Goal: Task Accomplishment & Management: Use online tool/utility

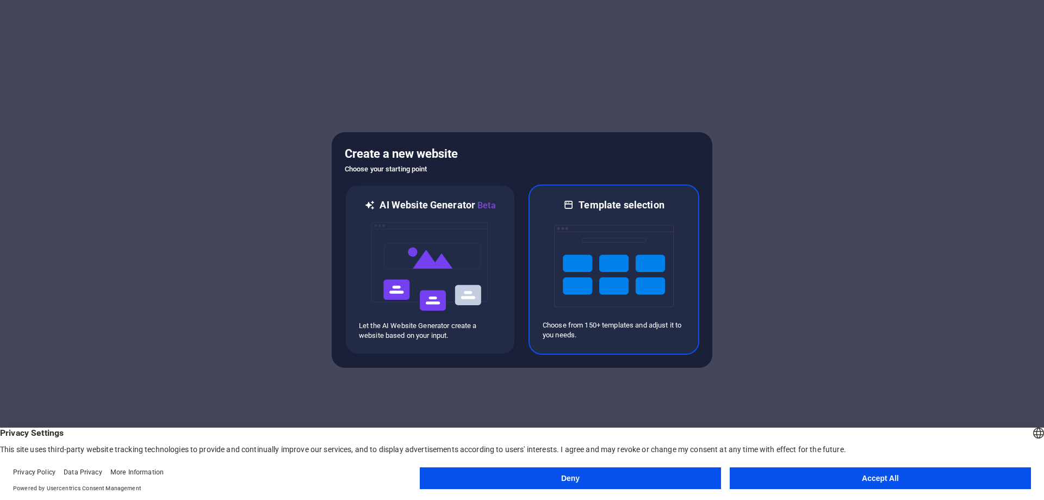
click at [662, 239] on img at bounding box center [614, 266] width 120 height 109
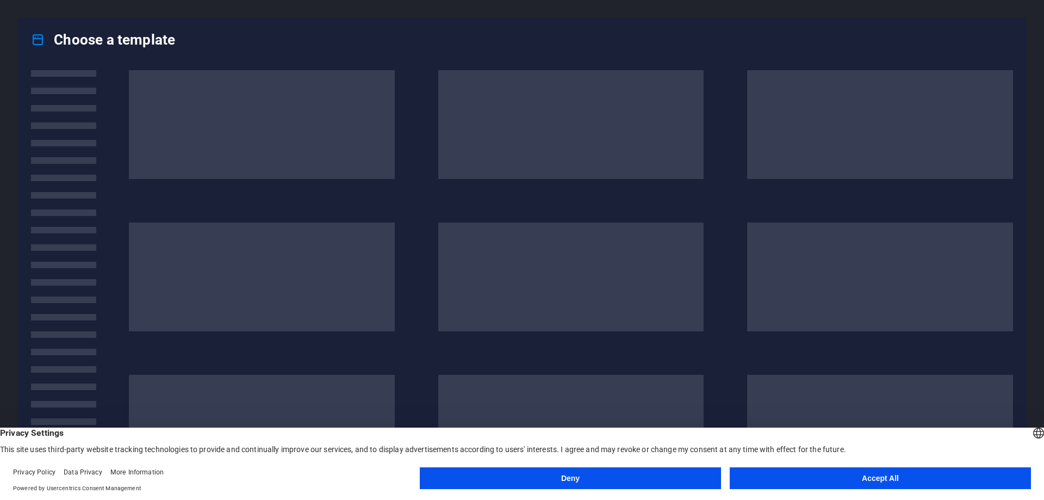
click at [910, 480] on button "Accept All" at bounding box center [880, 478] width 301 height 22
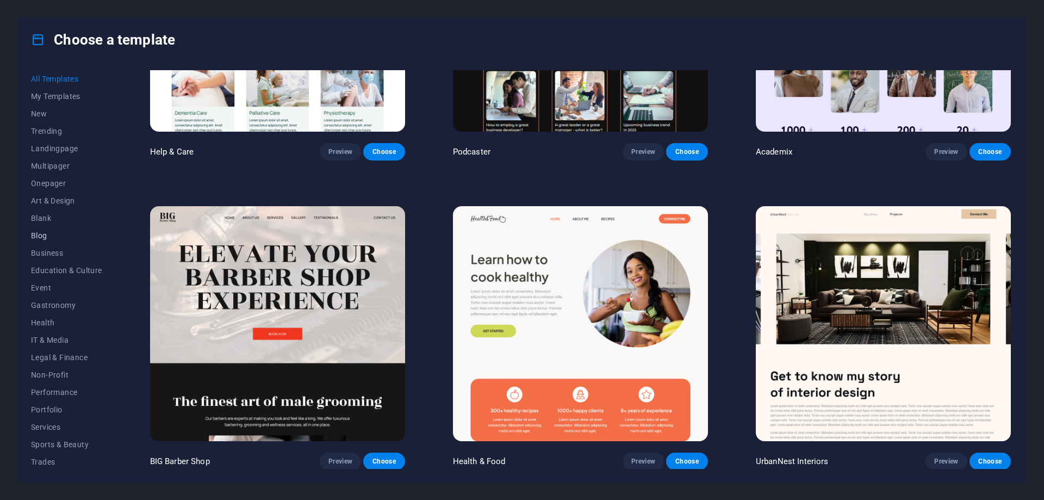
click at [59, 237] on span "Blog" at bounding box center [66, 235] width 71 height 9
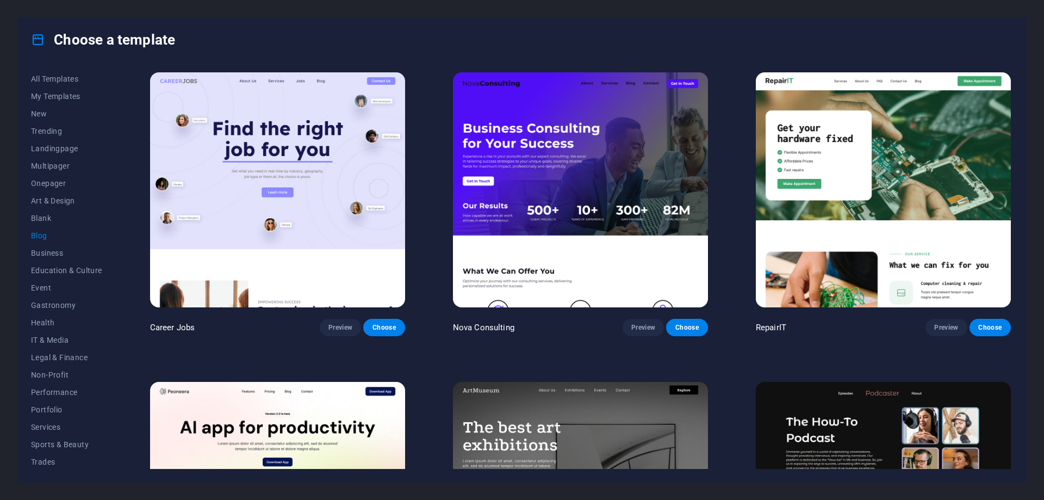
click at [38, 233] on span "Blog" at bounding box center [66, 235] width 71 height 9
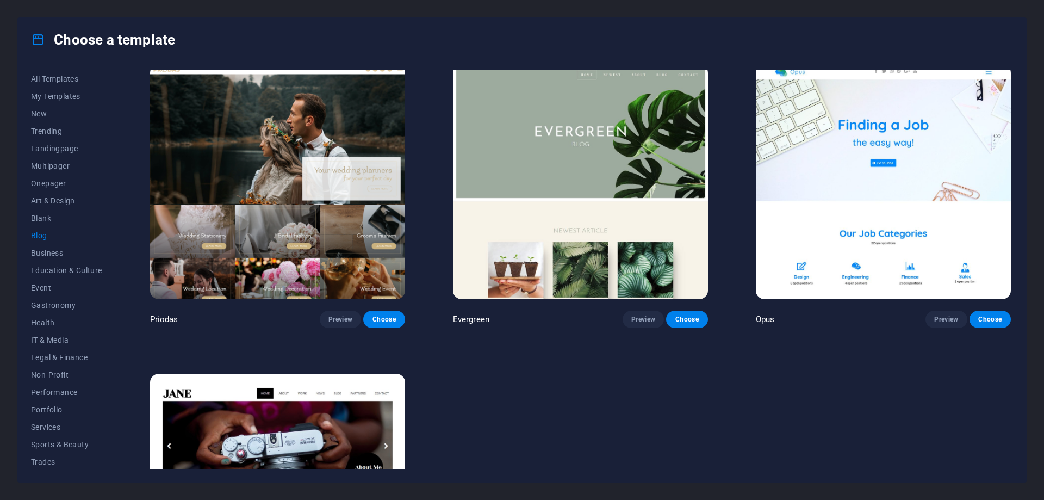
scroll to position [2333, 0]
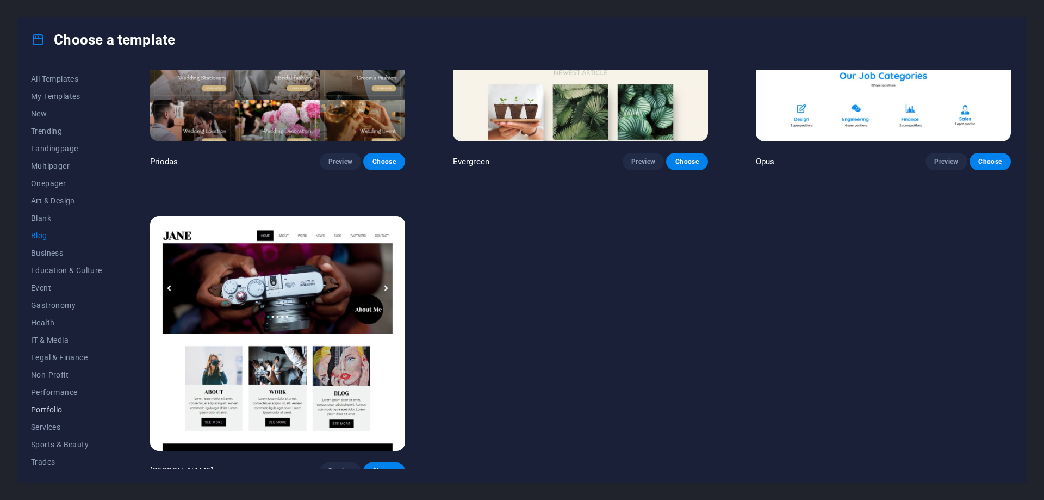
click at [64, 410] on span "Portfolio" at bounding box center [66, 409] width 71 height 9
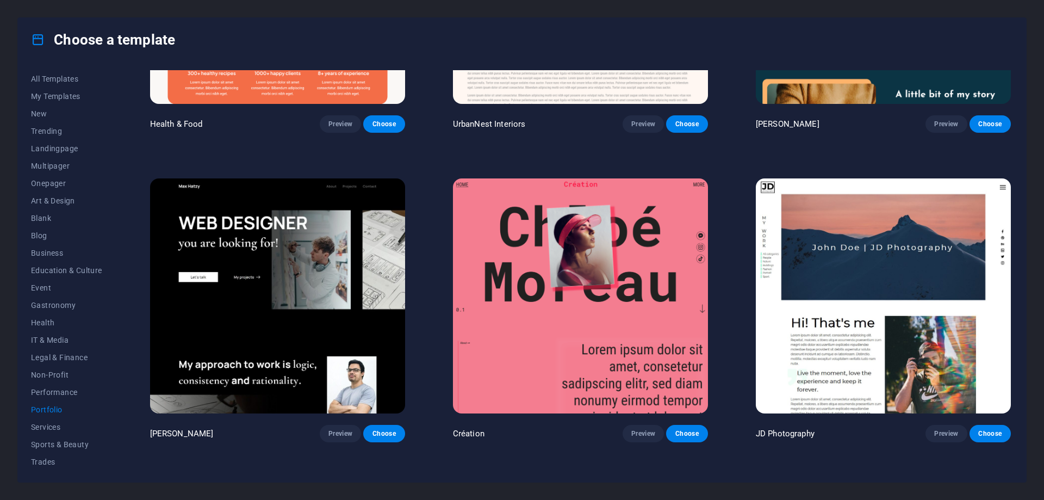
scroll to position [483, 0]
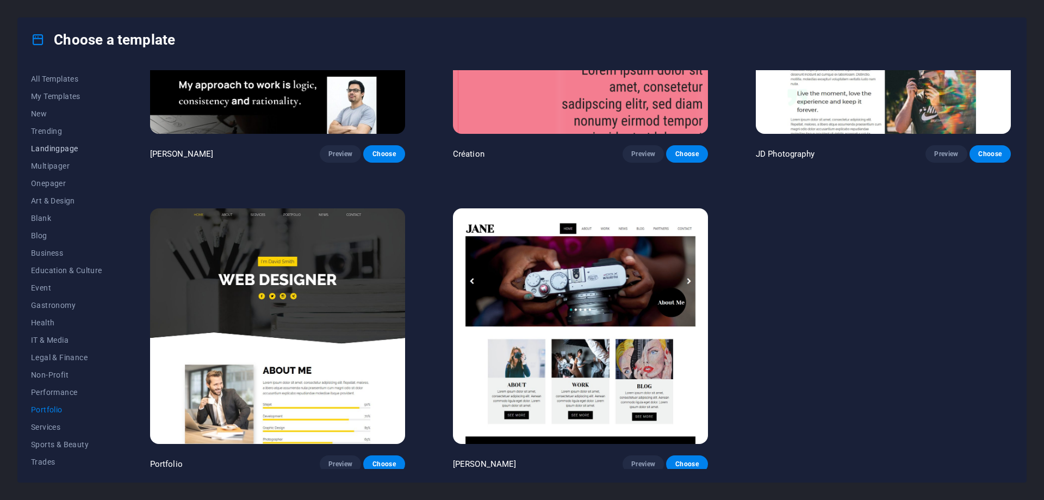
click at [69, 147] on span "Landingpage" at bounding box center [66, 148] width 71 height 9
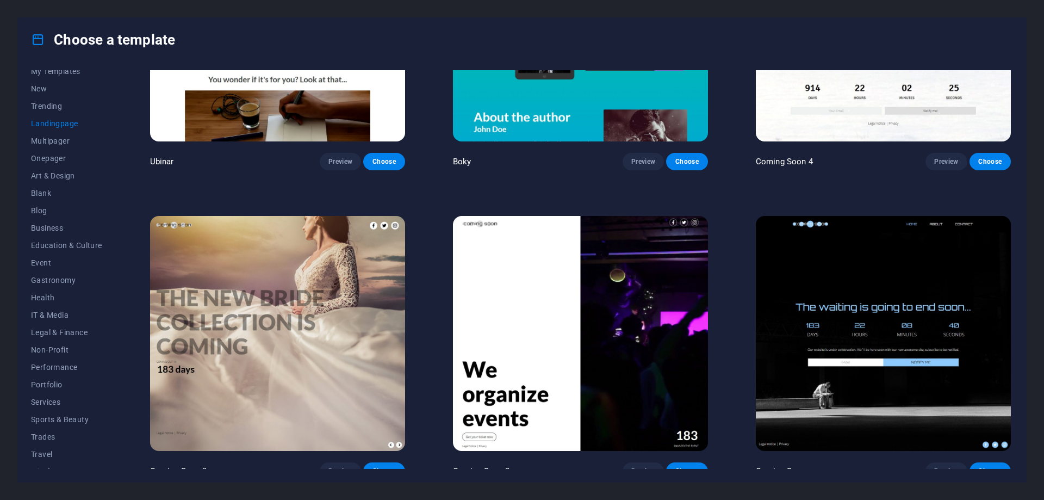
scroll to position [36, 0]
click at [41, 460] on span "Wireframe" at bounding box center [66, 460] width 71 height 9
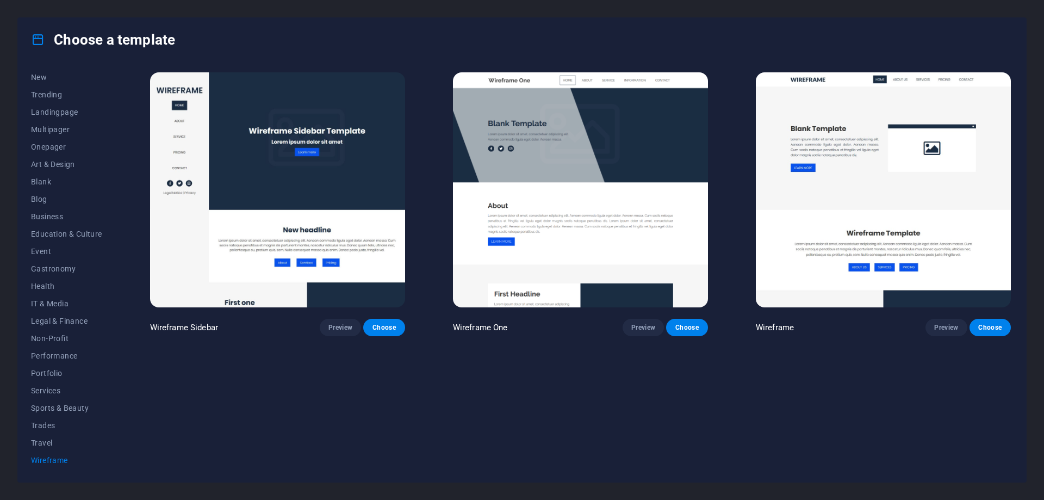
scroll to position [0, 0]
click at [54, 393] on span "Services" at bounding box center [66, 390] width 71 height 9
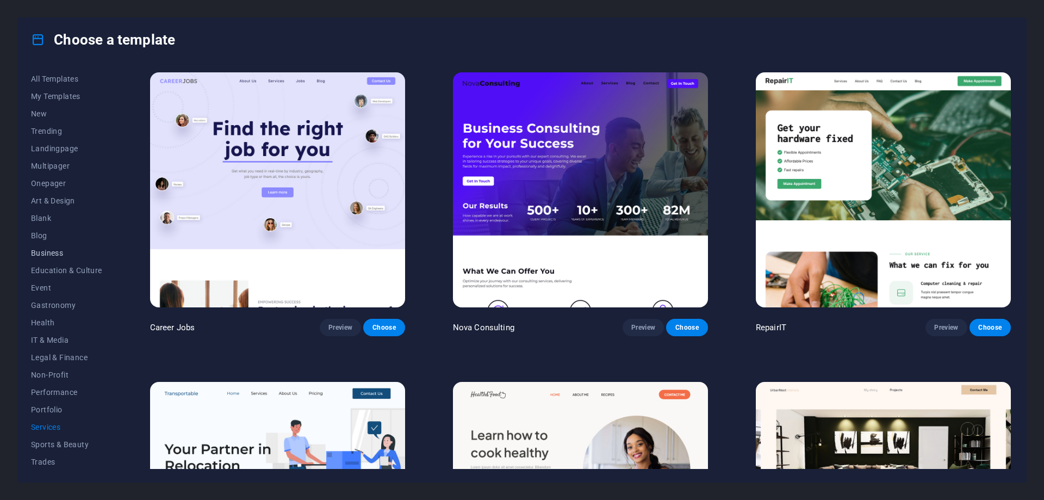
click at [61, 253] on span "Business" at bounding box center [66, 253] width 71 height 9
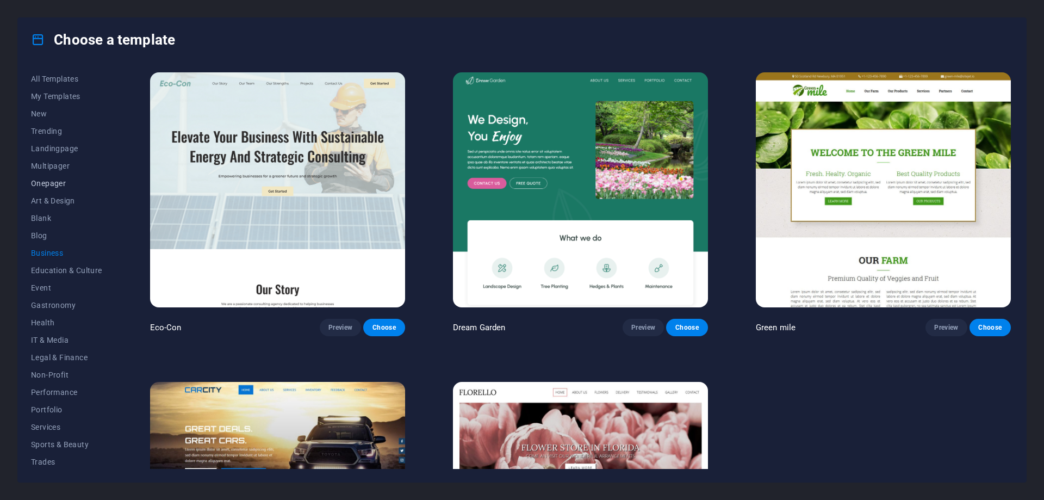
click at [63, 186] on span "Onepager" at bounding box center [66, 183] width 71 height 9
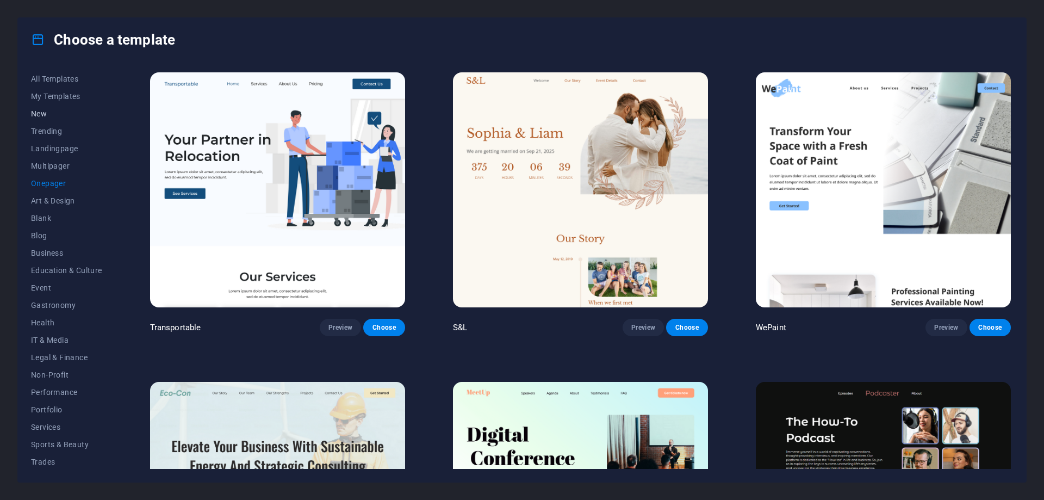
click at [49, 108] on button "New" at bounding box center [66, 113] width 71 height 17
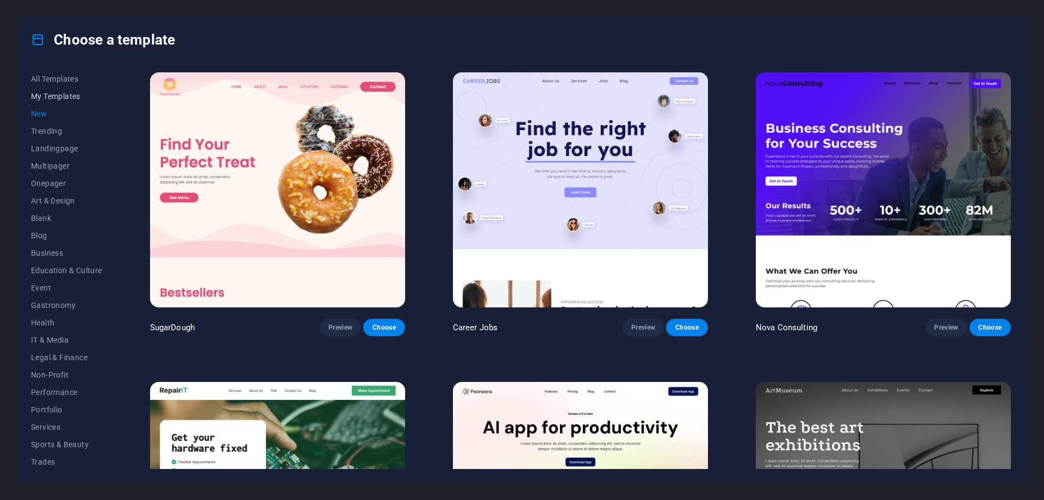
click at [51, 95] on span "My Templates" at bounding box center [66, 96] width 71 height 9
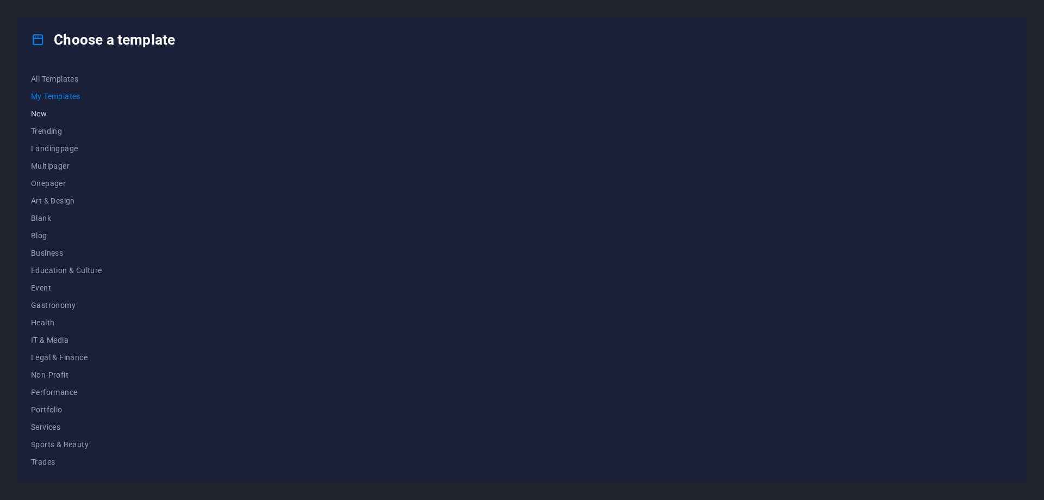
click at [44, 108] on button "New" at bounding box center [66, 113] width 71 height 17
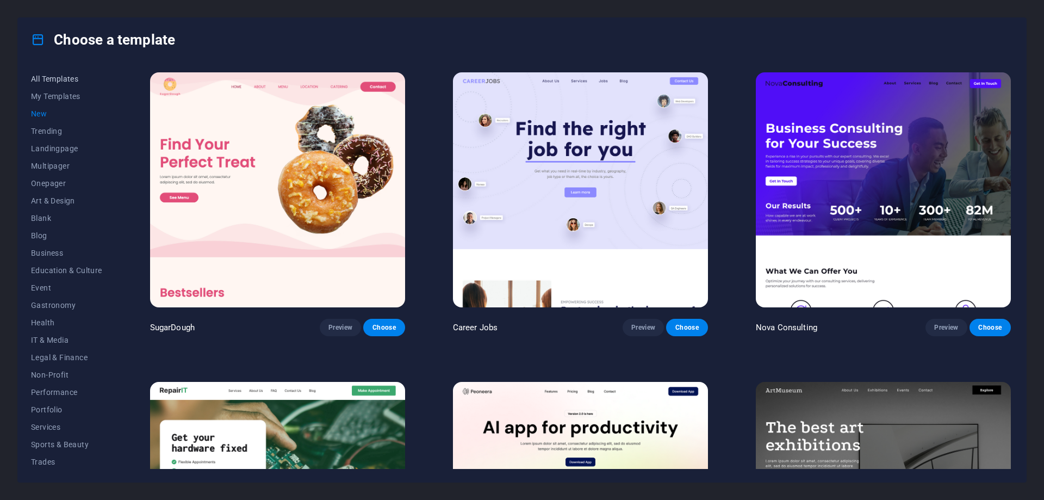
click at [78, 79] on span "All Templates" at bounding box center [66, 79] width 71 height 9
click at [55, 183] on span "Blank" at bounding box center [66, 181] width 71 height 9
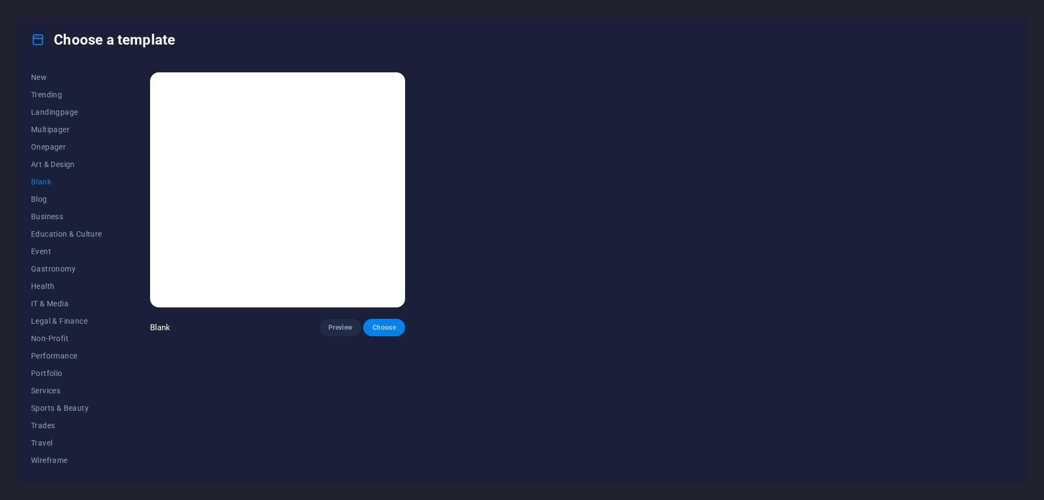
click at [386, 328] on span "Choose" at bounding box center [384, 327] width 24 height 9
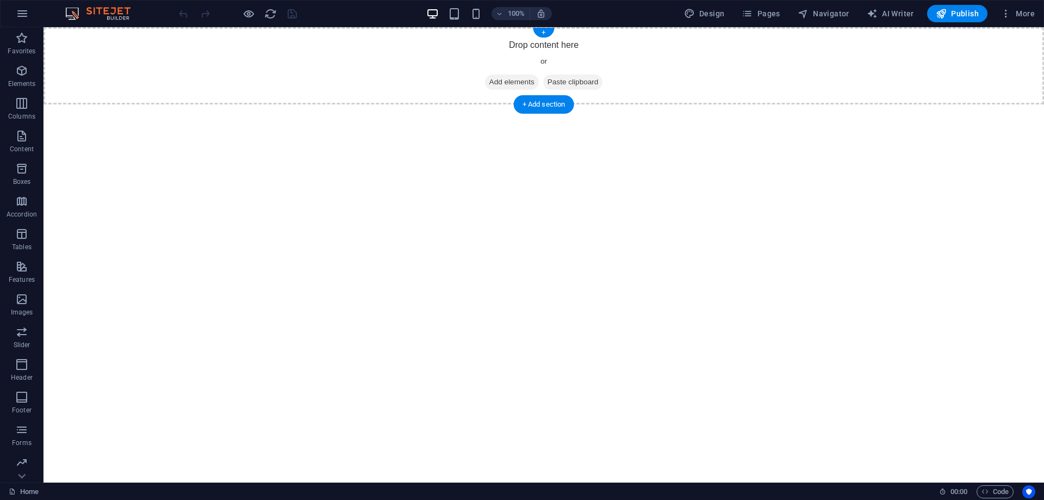
click at [497, 85] on span "Add elements" at bounding box center [512, 82] width 54 height 15
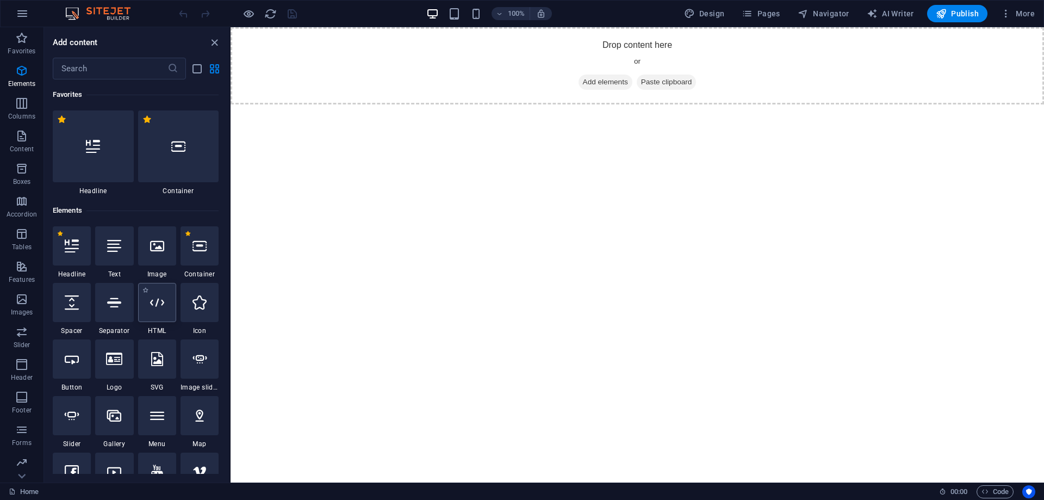
click at [169, 308] on div at bounding box center [157, 302] width 38 height 39
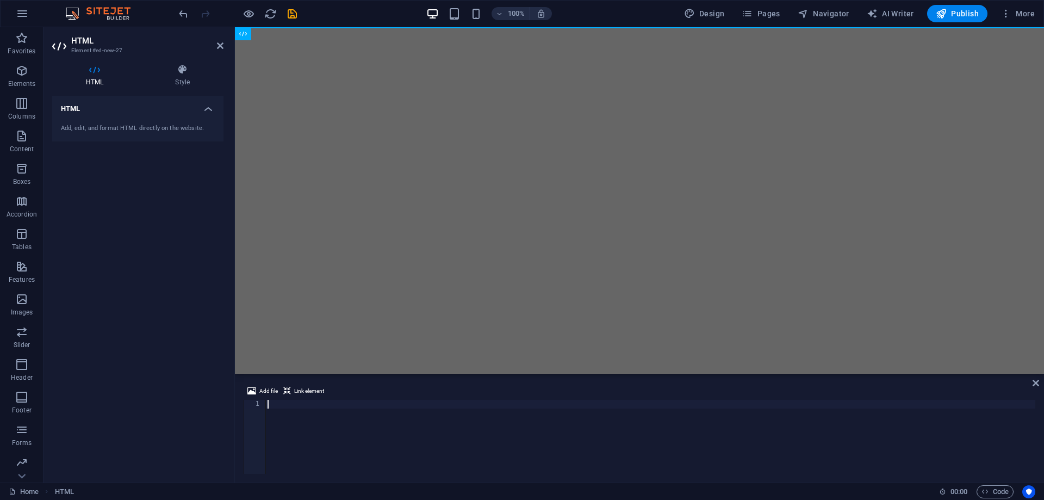
click at [166, 431] on div "HTML Add, edit, and format HTML directly on the website." at bounding box center [137, 285] width 171 height 378
click at [219, 45] on icon at bounding box center [220, 45] width 7 height 9
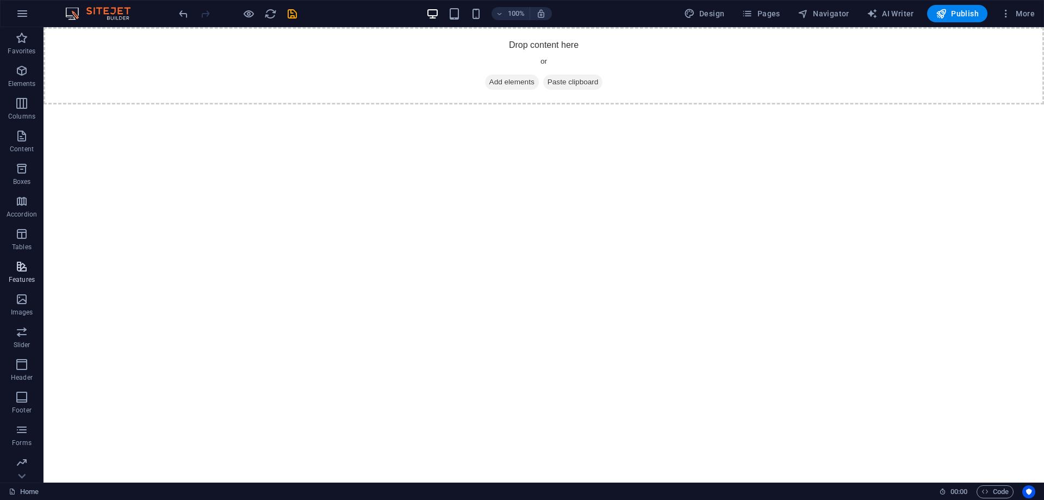
scroll to position [34, 0]
drag, startPoint x: 24, startPoint y: 202, endPoint x: 146, endPoint y: 214, distance: 123.0
click at [24, 202] on icon "button" at bounding box center [21, 199] width 13 height 13
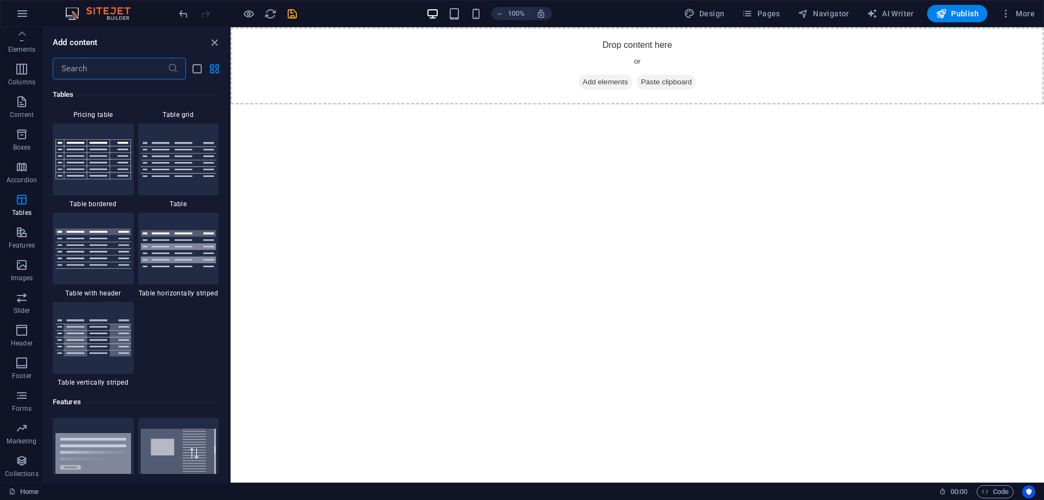
scroll to position [3930, 0]
click at [55, 246] on div at bounding box center [93, 251] width 81 height 72
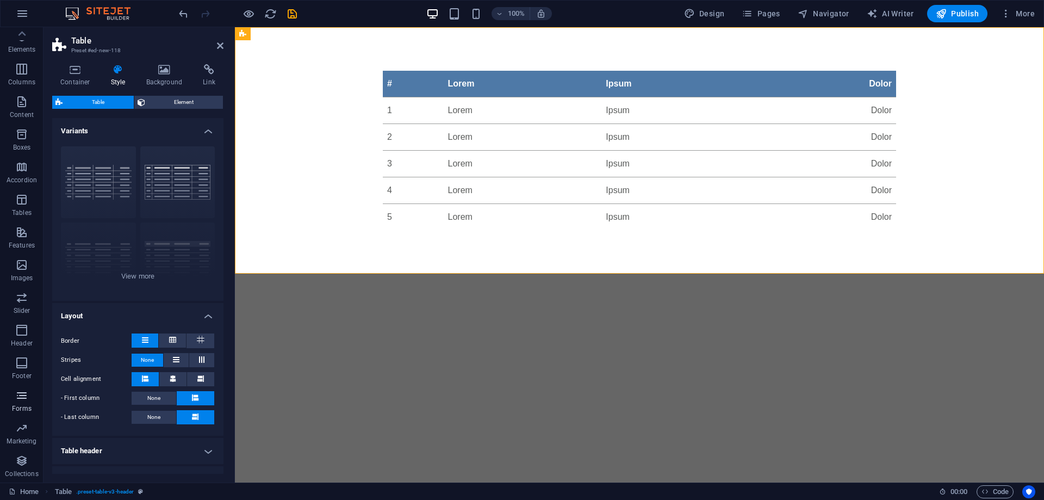
scroll to position [0, 0]
click at [185, 8] on icon "undo" at bounding box center [183, 14] width 13 height 13
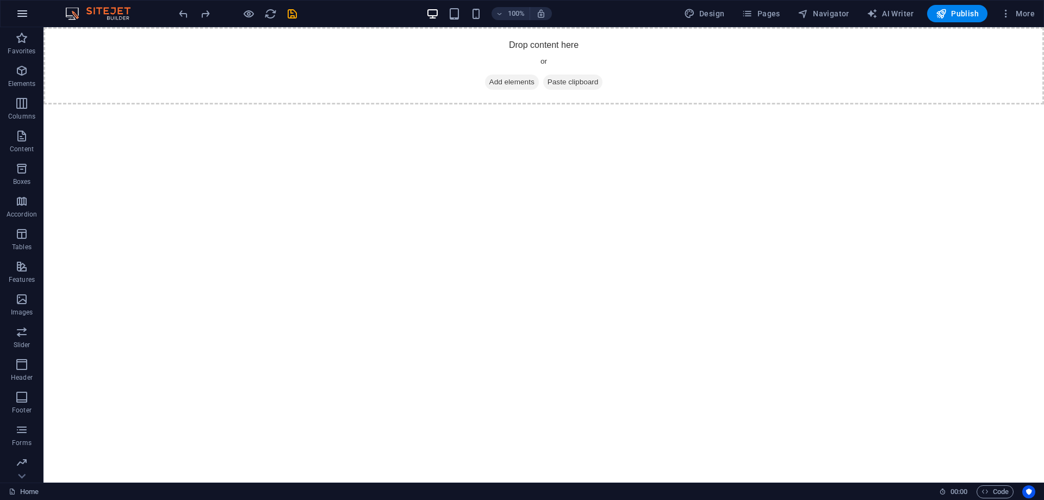
click at [20, 13] on icon "button" at bounding box center [22, 13] width 13 height 13
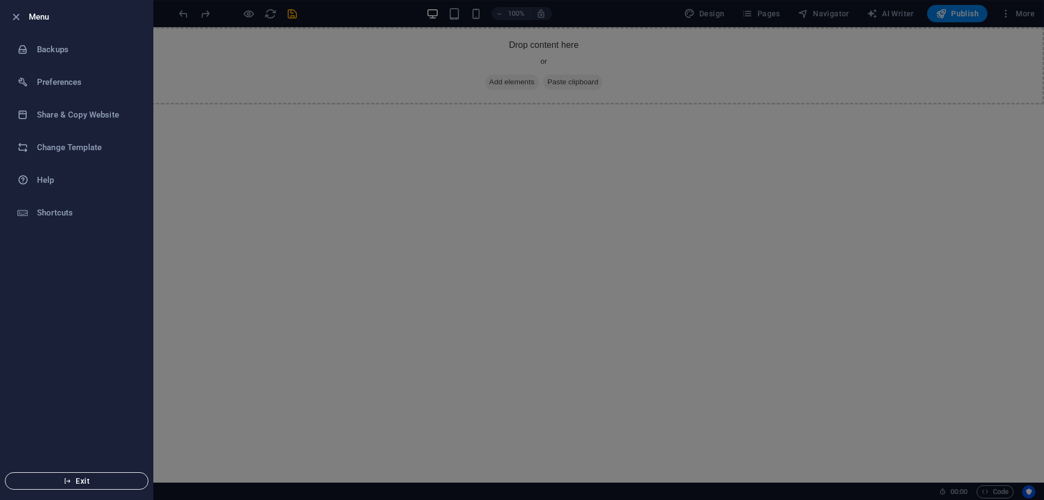
click at [66, 476] on span "Exit" at bounding box center [76, 480] width 125 height 9
